Goal: Transaction & Acquisition: Obtain resource

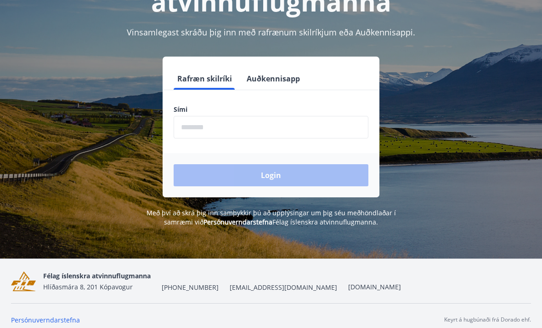
scroll to position [114, 0]
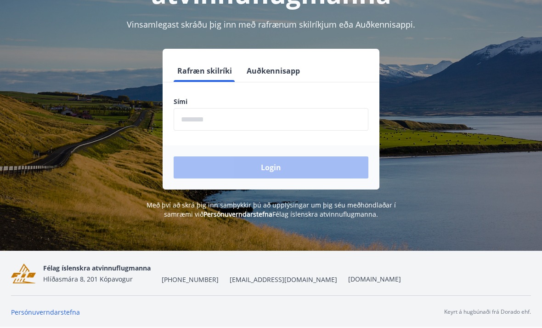
click at [223, 115] on input "phone" at bounding box center [271, 119] width 195 height 23
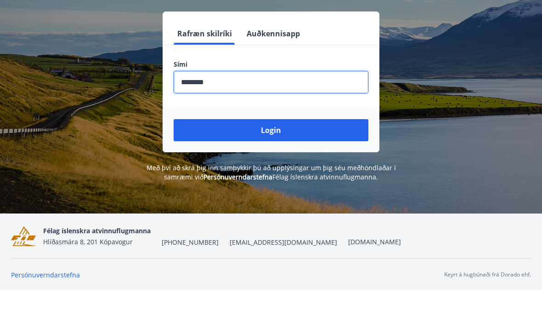
type input "********"
click at [278, 156] on button "Login" at bounding box center [271, 167] width 195 height 22
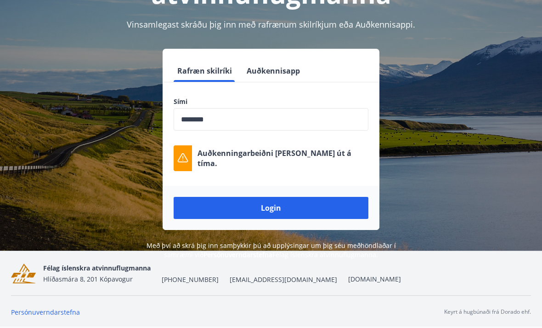
click at [277, 207] on button "Login" at bounding box center [271, 208] width 195 height 22
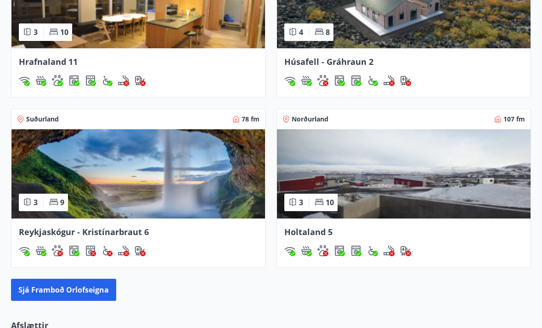
scroll to position [680, 0]
click at [434, 172] on img at bounding box center [404, 174] width 254 height 89
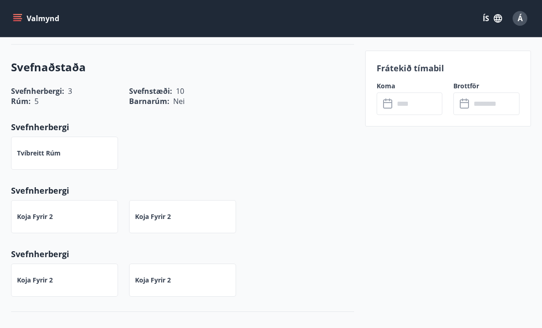
scroll to position [640, 0]
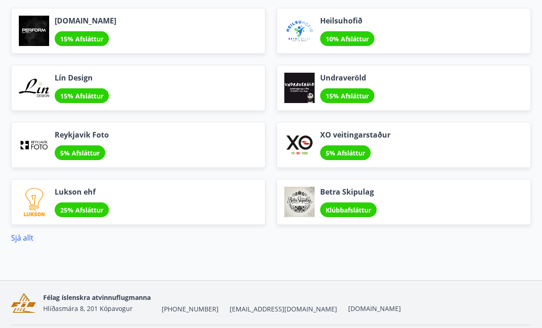
scroll to position [1011, 0]
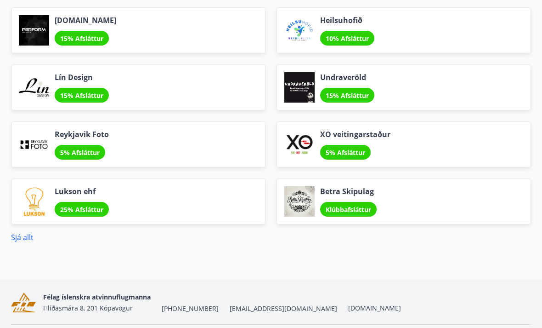
click at [28, 241] on link "Sjá allt" at bounding box center [22, 237] width 23 height 10
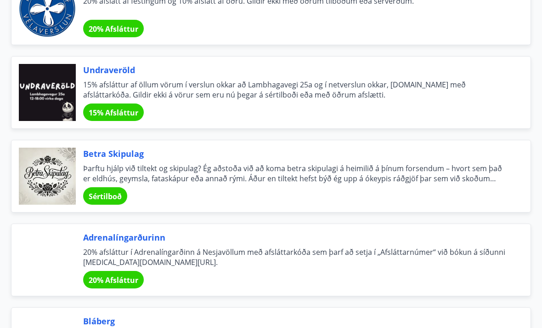
scroll to position [1787, 0]
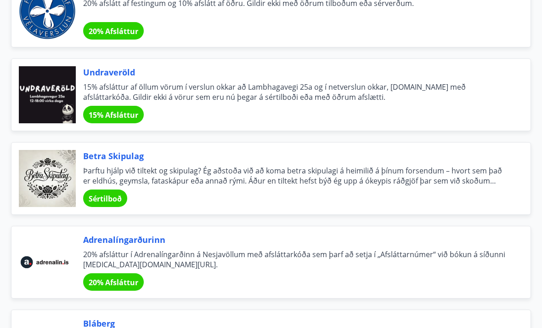
click at [108, 195] on span "Sértilboð" at bounding box center [105, 198] width 33 height 10
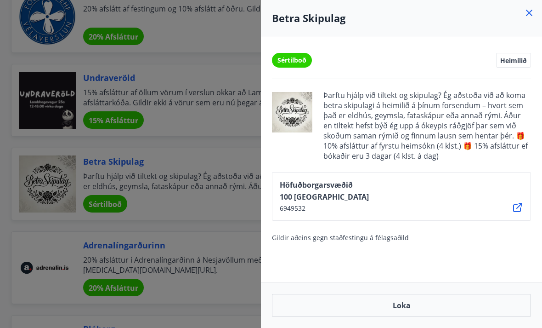
scroll to position [1783, 0]
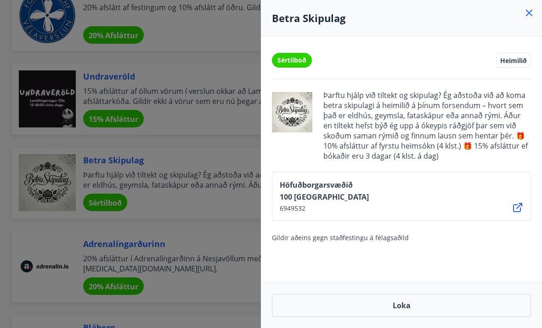
click at [534, 4] on div "Betra Skipulag" at bounding box center [401, 18] width 281 height 36
click at [524, 17] on icon at bounding box center [529, 12] width 11 height 11
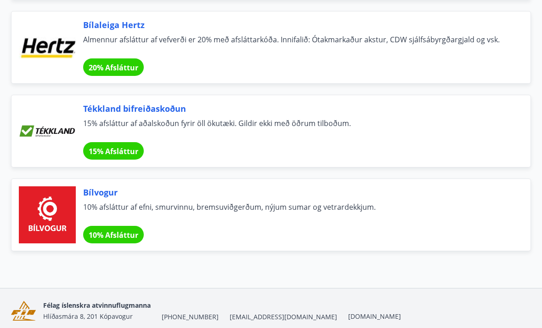
scroll to position [6087, 0]
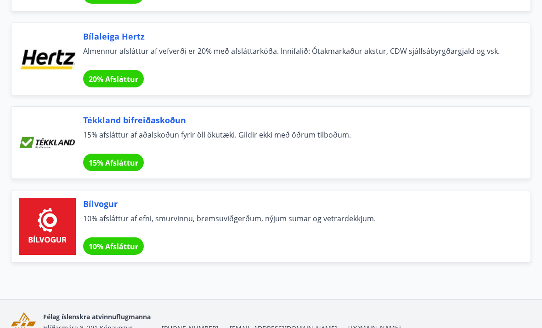
click at [124, 79] on span "20% Afsláttur" at bounding box center [114, 79] width 50 height 10
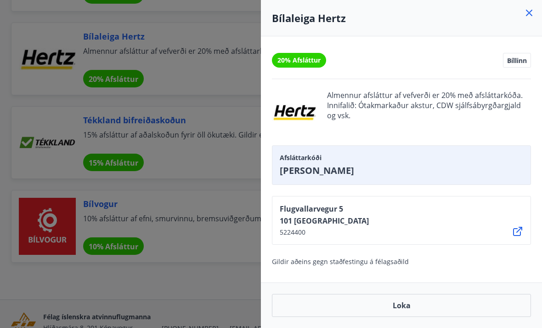
click at [527, 11] on icon at bounding box center [529, 13] width 6 height 6
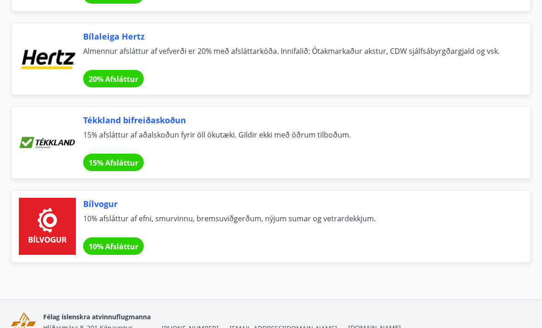
click at [123, 247] on span "10% Afsláttur" at bounding box center [114, 246] width 50 height 10
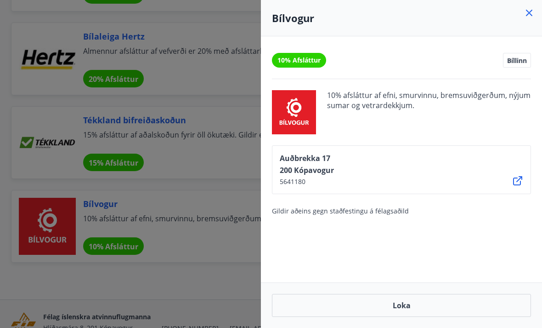
click at [209, 273] on div at bounding box center [271, 164] width 542 height 328
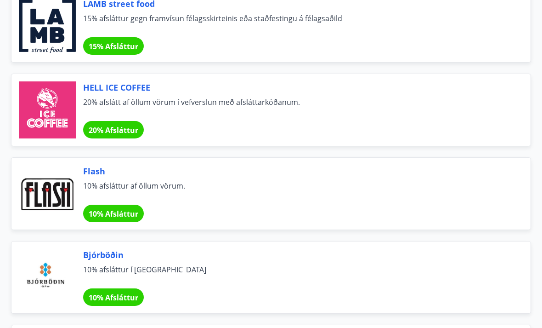
scroll to position [5367, 0]
